Goal: Task Accomplishment & Management: Complete application form

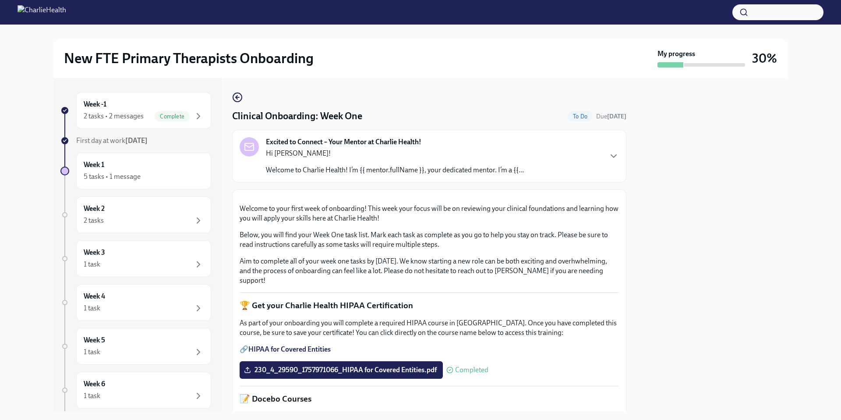
scroll to position [1181, 0]
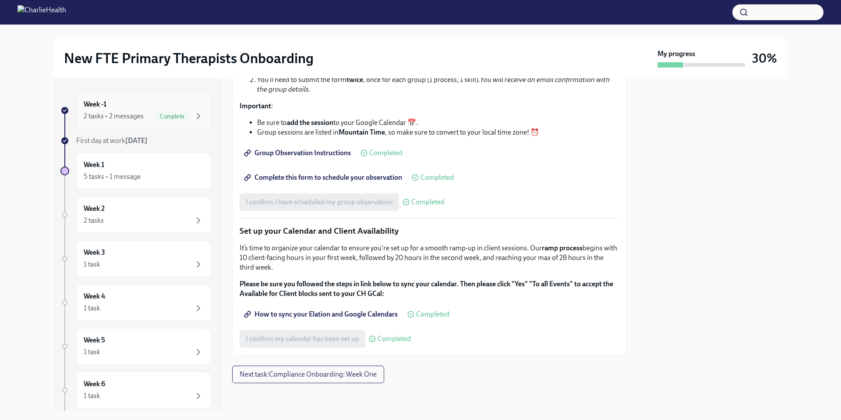
click at [167, 108] on div "Week -1 2 tasks • 2 messages Complete" at bounding box center [144, 110] width 120 height 22
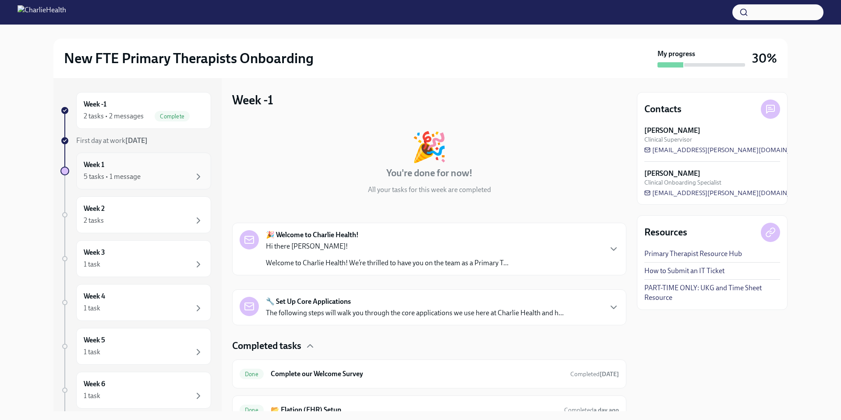
click at [139, 166] on div "Week 1 5 tasks • 1 message" at bounding box center [144, 171] width 120 height 22
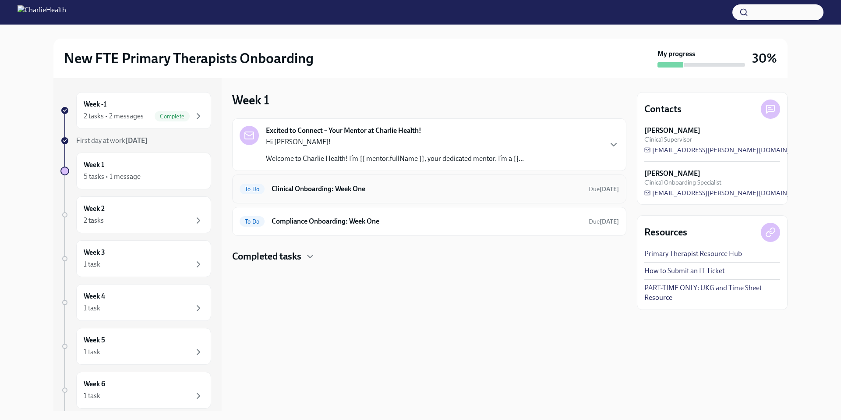
click at [320, 185] on h6 "Clinical Onboarding: Week One" at bounding box center [427, 189] width 310 height 10
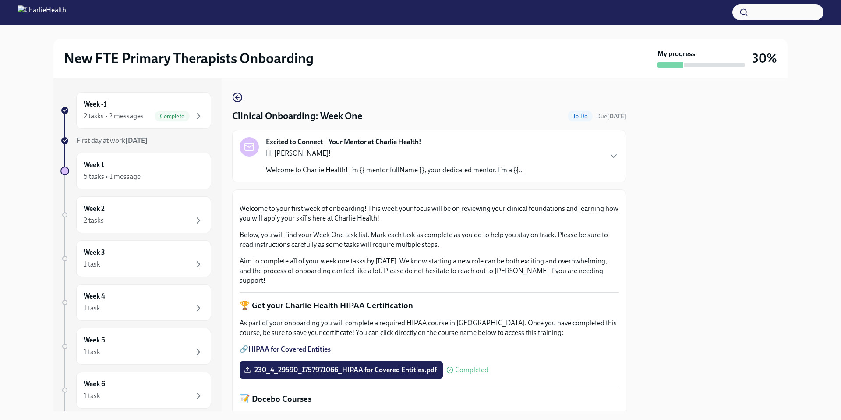
click at [648, 186] on div at bounding box center [712, 244] width 151 height 333
click at [526, 197] on button "Zoom image" at bounding box center [430, 197] width 380 height 0
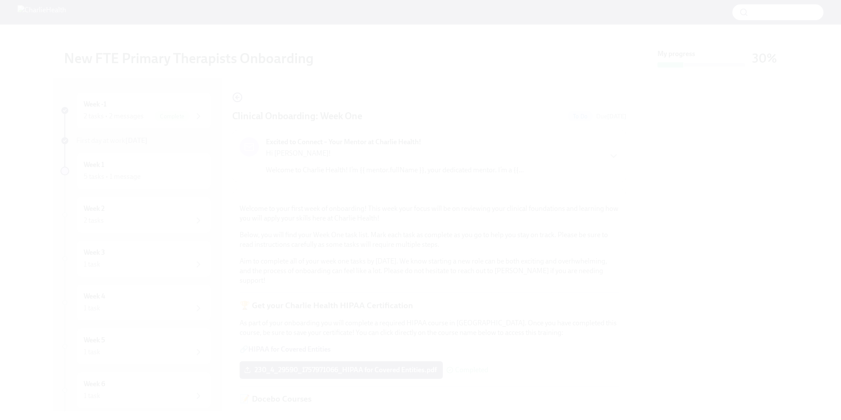
click at [526, 305] on button "Unzoom image" at bounding box center [420, 210] width 841 height 420
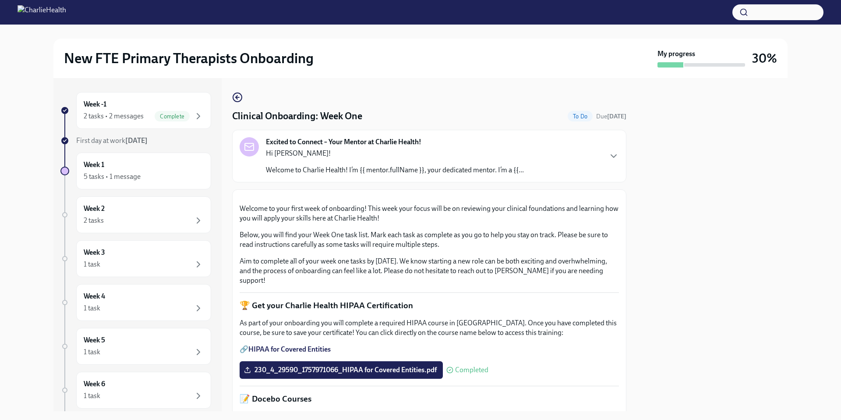
drag, startPoint x: 647, startPoint y: 295, endPoint x: 650, endPoint y: 265, distance: 29.6
click at [650, 265] on div at bounding box center [712, 244] width 151 height 333
drag, startPoint x: 650, startPoint y: 265, endPoint x: 641, endPoint y: 299, distance: 35.5
click at [641, 299] on div at bounding box center [712, 244] width 151 height 333
drag, startPoint x: 641, startPoint y: 299, endPoint x: 643, endPoint y: 360, distance: 60.5
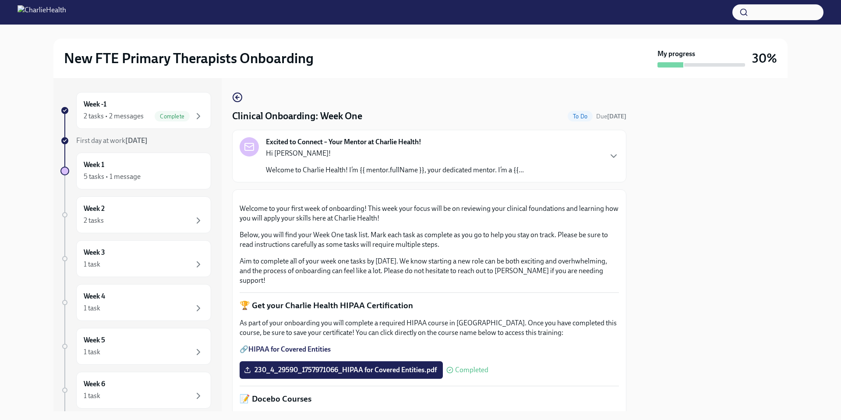
click at [643, 360] on div at bounding box center [712, 244] width 151 height 333
drag, startPoint x: 643, startPoint y: 360, endPoint x: 651, endPoint y: 318, distance: 42.8
click at [651, 318] on div at bounding box center [712, 244] width 151 height 333
click at [557, 197] on button "Zoom image" at bounding box center [430, 197] width 380 height 0
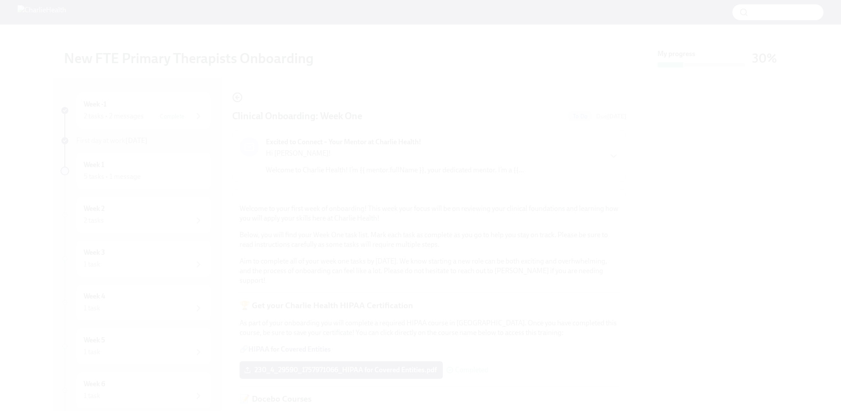
click at [557, 265] on button "Unzoom image" at bounding box center [420, 210] width 841 height 420
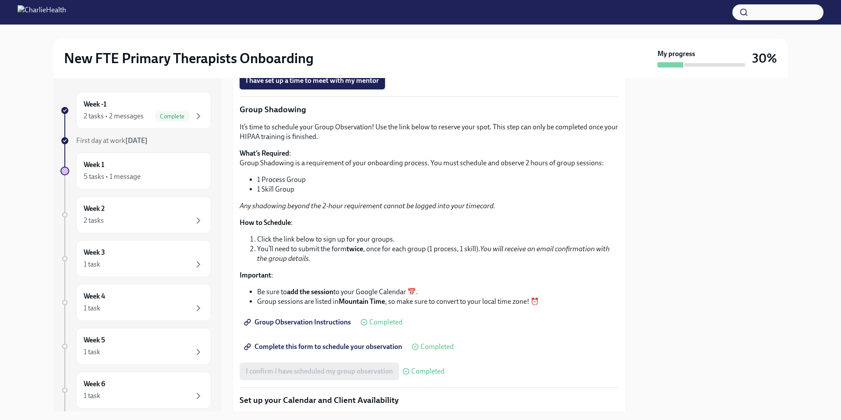
scroll to position [918, 0]
click at [372, 85] on span "I have set up a time to meet with my mentor" at bounding box center [312, 81] width 133 height 9
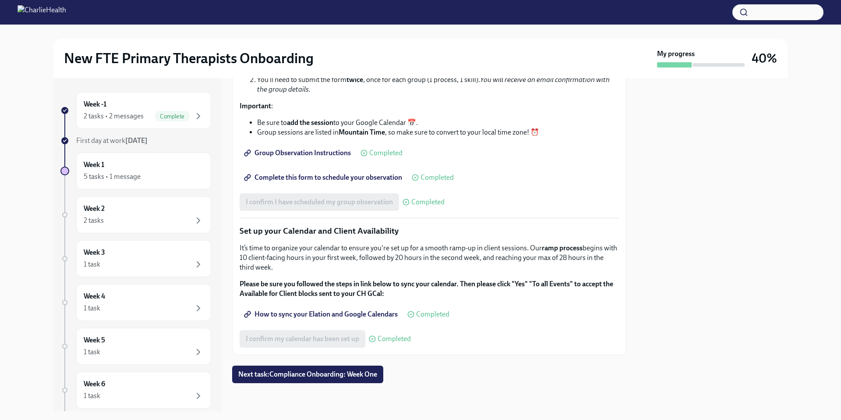
scroll to position [1205, 0]
click at [290, 373] on span "Next task : Compliance Onboarding: Week One" at bounding box center [307, 374] width 139 height 9
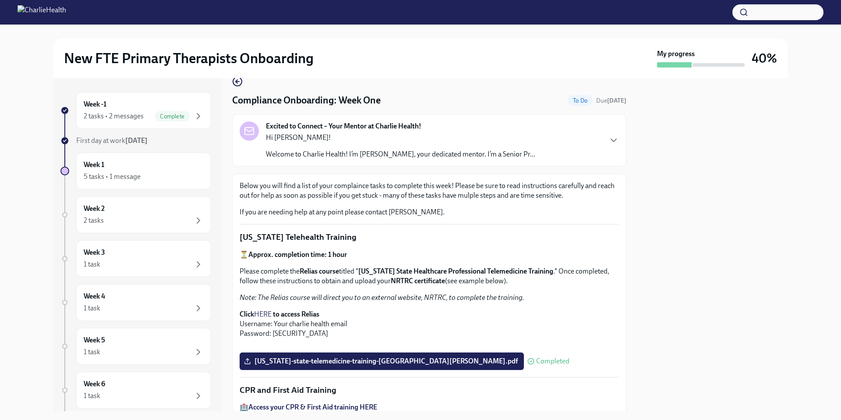
scroll to position [16, 0]
click at [609, 138] on icon "button" at bounding box center [614, 140] width 11 height 11
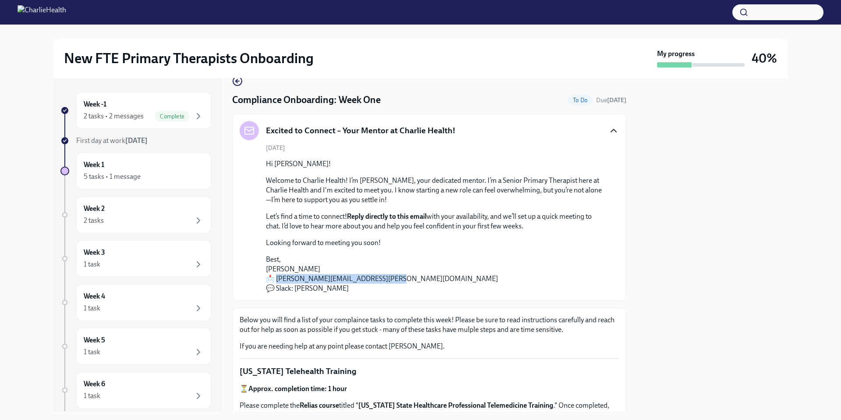
drag, startPoint x: 385, startPoint y: 280, endPoint x: 278, endPoint y: 277, distance: 107.4
click at [278, 277] on p "Best, [PERSON_NAME] 📩 [PERSON_NAME][EMAIL_ADDRESS][PERSON_NAME][DOMAIN_NAME] 💬 …" at bounding box center [435, 274] width 339 height 39
click at [351, 294] on div "Excited to Connect – Your Mentor at Charlie Health! [DATE] Hi [PERSON_NAME]! We…" at bounding box center [429, 207] width 394 height 187
drag, startPoint x: 345, startPoint y: 291, endPoint x: 295, endPoint y: 292, distance: 50.0
click at [295, 292] on p "Best, [PERSON_NAME] 📩 [PERSON_NAME][EMAIL_ADDRESS][PERSON_NAME][DOMAIN_NAME] 💬 …" at bounding box center [435, 274] width 339 height 39
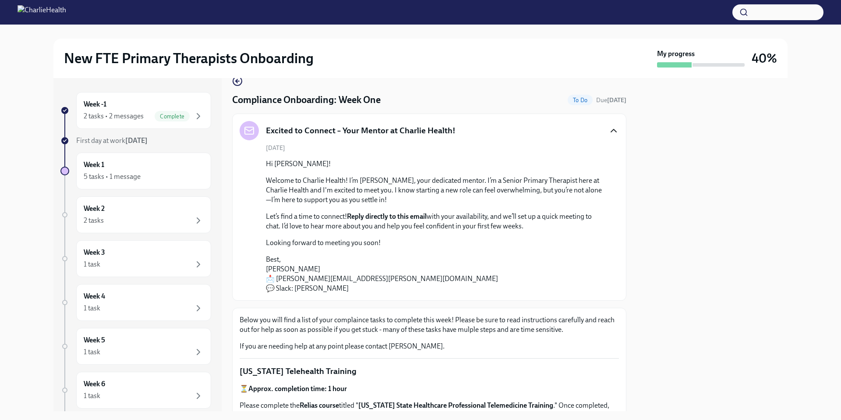
click at [423, 419] on div "New FTE Primary Therapists Onboarding My progress 40% Week -1 2 tasks • 2 messa…" at bounding box center [420, 210] width 841 height 420
click at [385, 419] on div "New FTE Primary Therapists Onboarding My progress 40% Week -1 2 tasks • 2 messa…" at bounding box center [420, 210] width 841 height 420
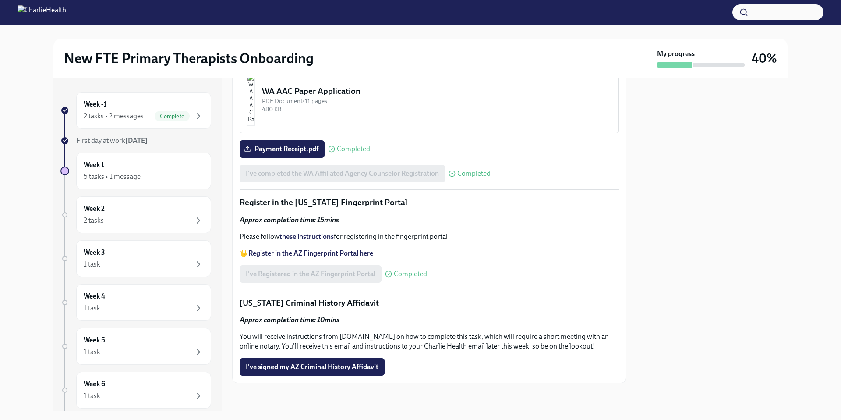
scroll to position [1231, 0]
click at [336, 366] on span "I've signed my AZ Criminal History Affidavit" at bounding box center [312, 366] width 133 height 9
